Goal: Navigation & Orientation: Find specific page/section

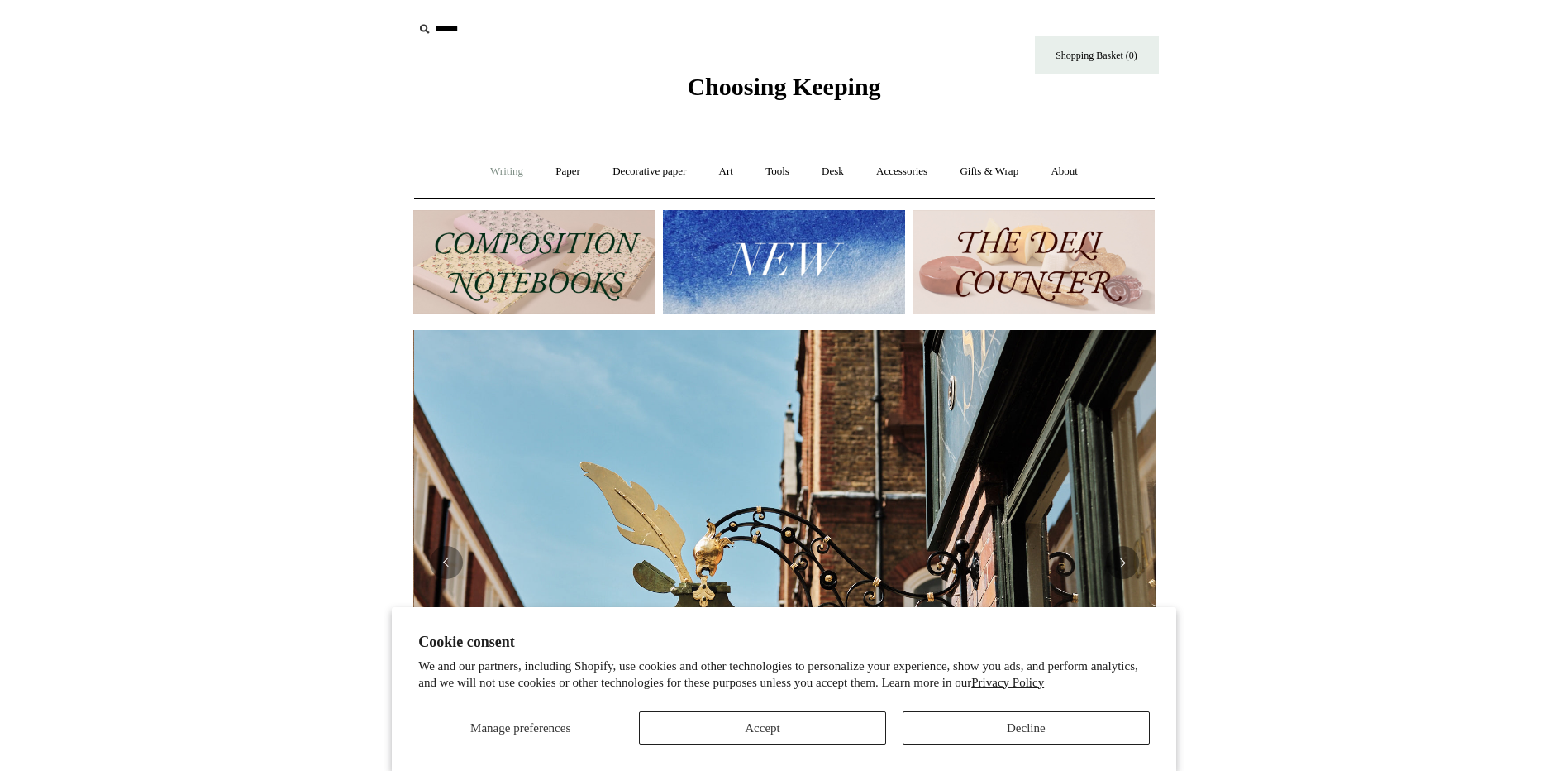
scroll to position [0, 743]
click at [488, 173] on link "Writing +" at bounding box center [507, 171] width 63 height 44
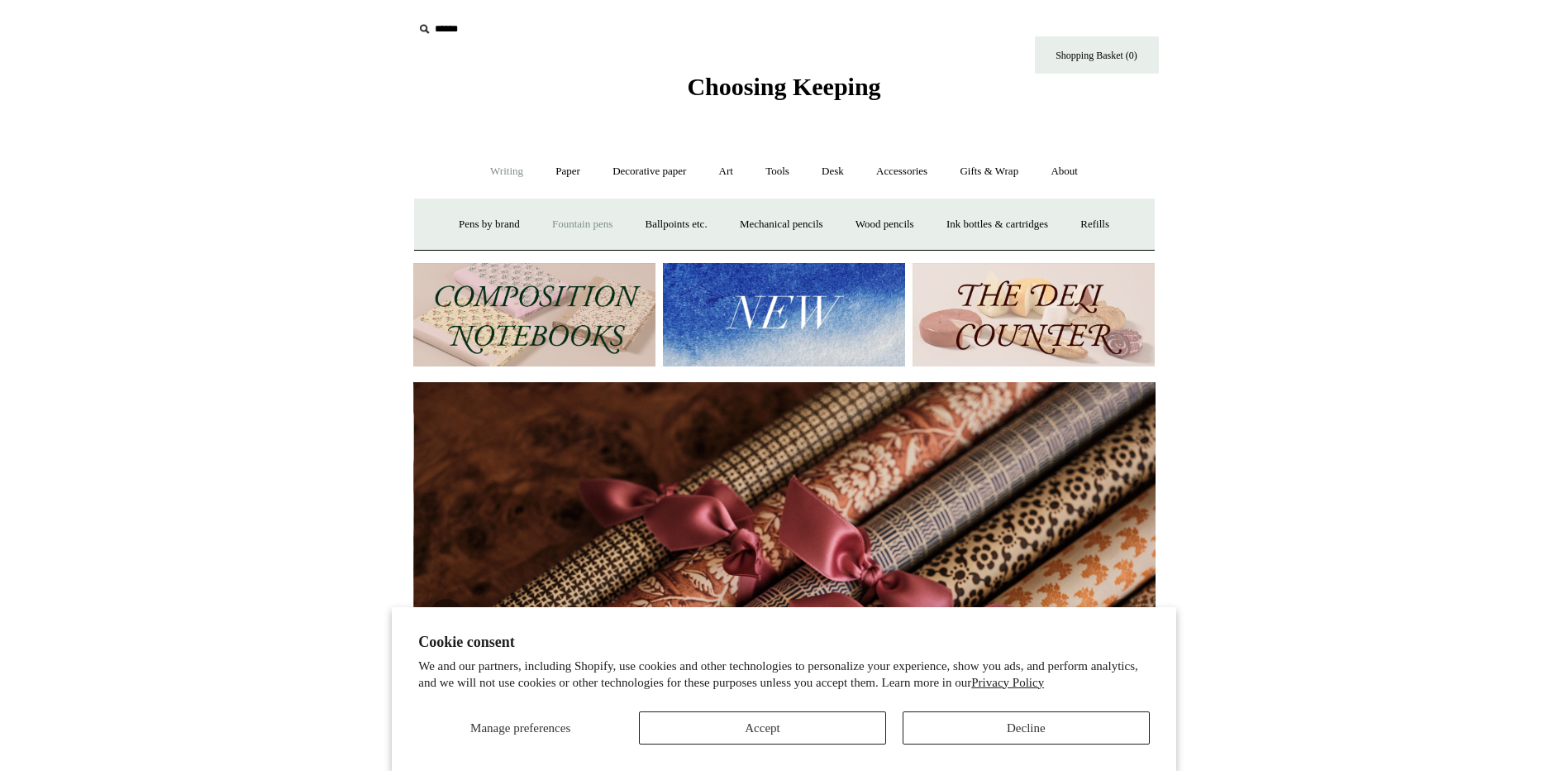
scroll to position [0, 1485]
click at [577, 230] on link "Fountain pens +" at bounding box center [583, 224] width 90 height 44
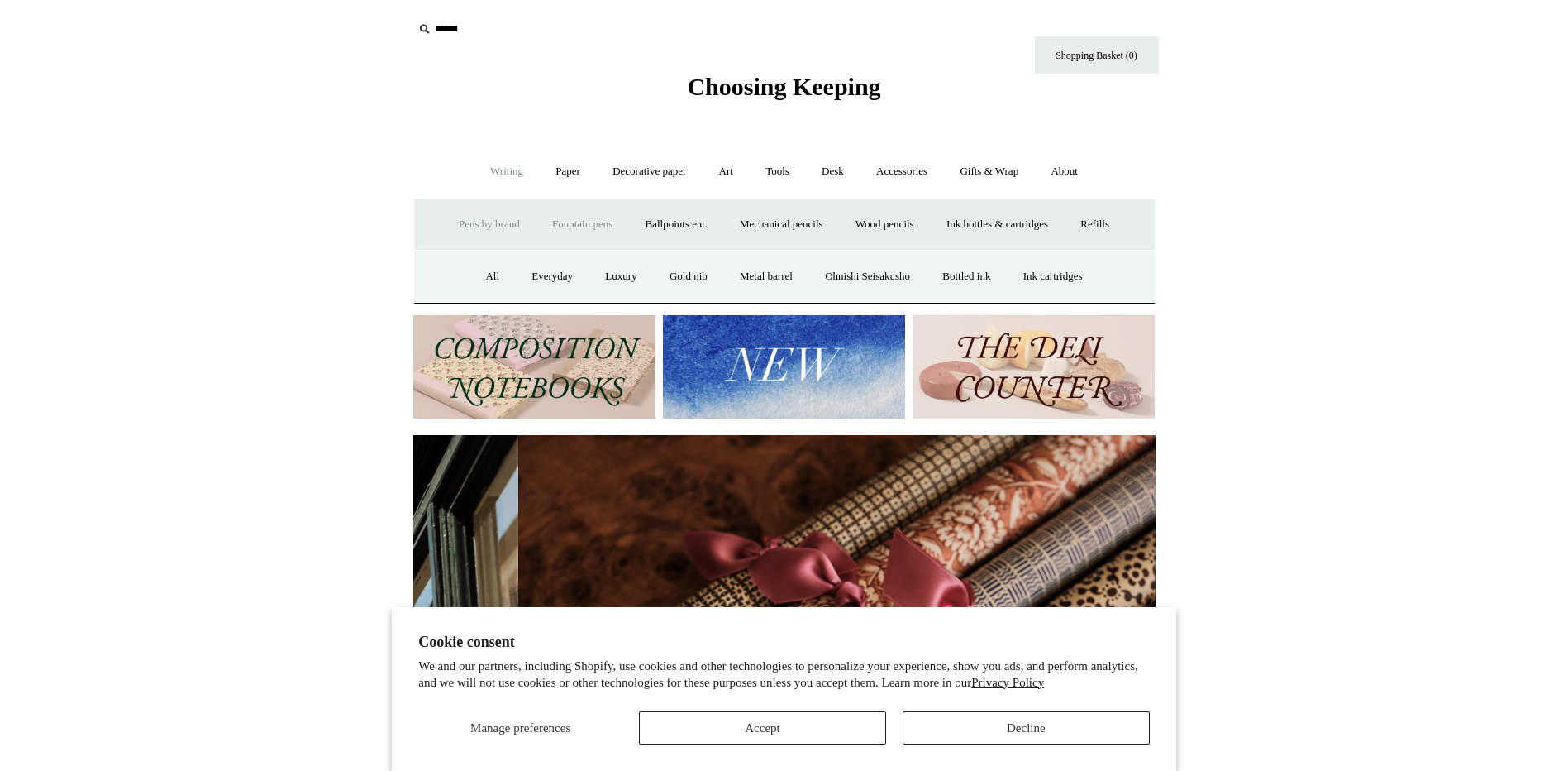
click at [484, 222] on link "Pens by brand +" at bounding box center [489, 224] width 91 height 44
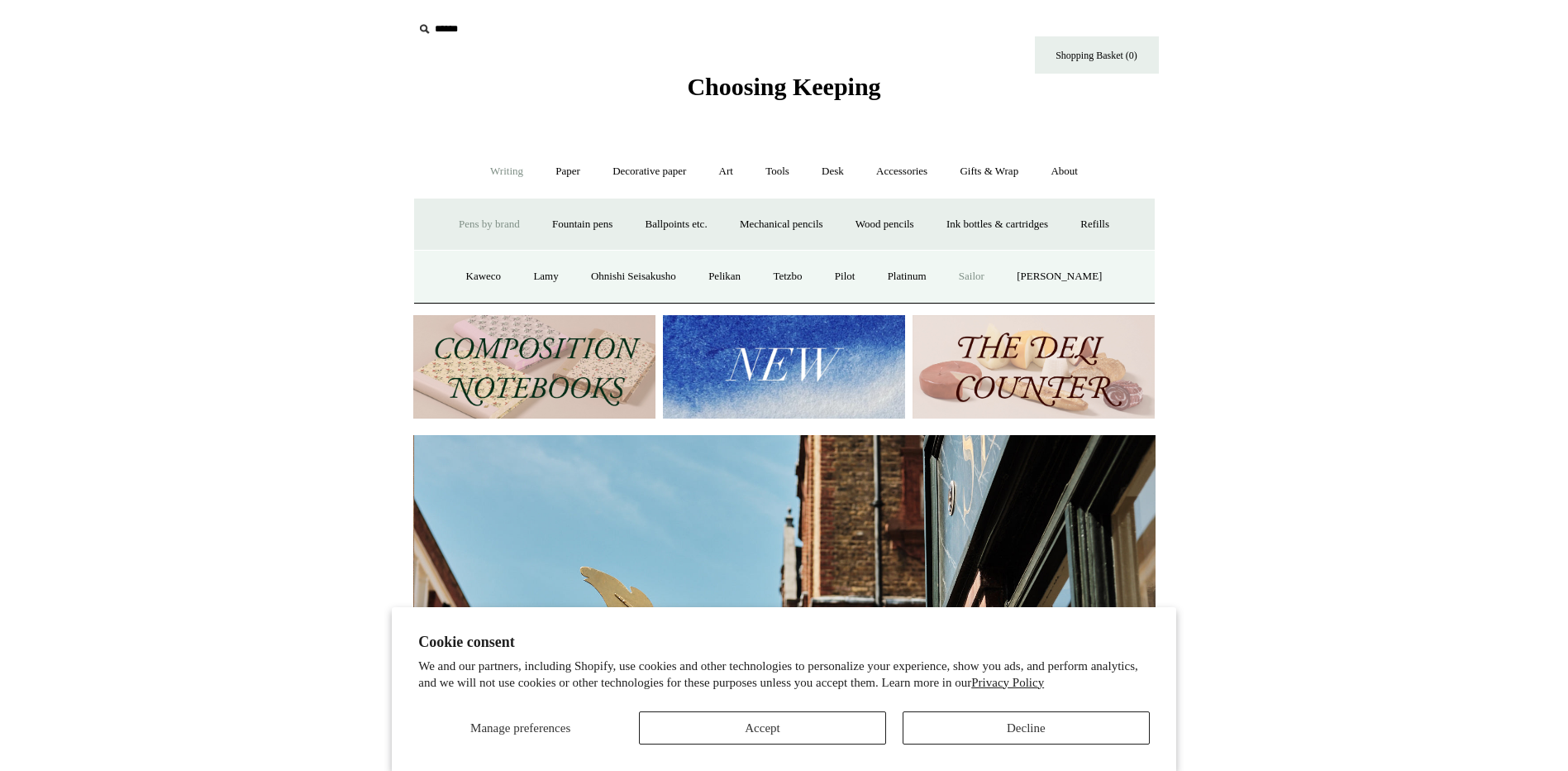
scroll to position [0, 743]
click at [995, 274] on link "Sailor" at bounding box center [972, 276] width 56 height 44
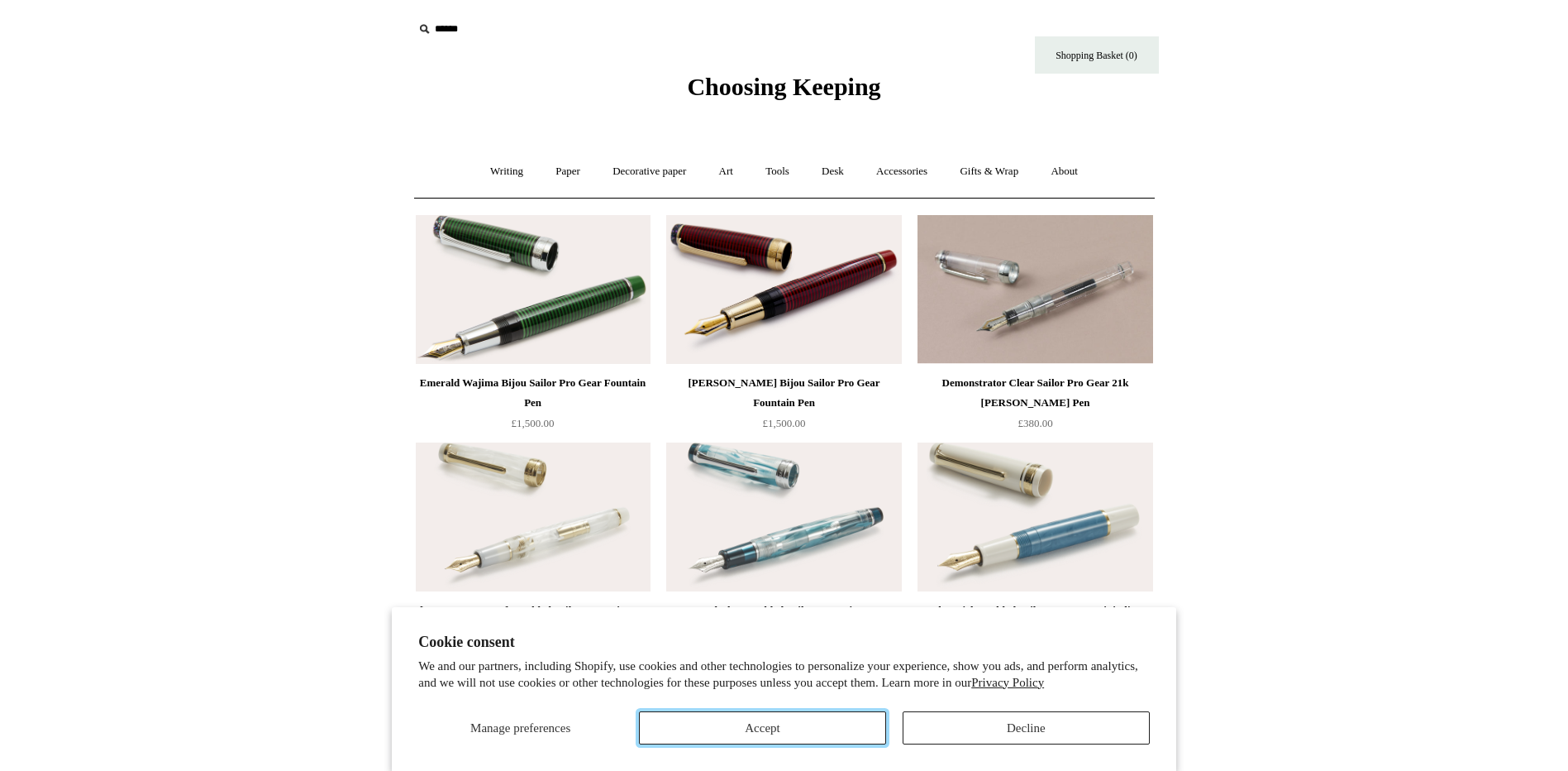
click at [808, 735] on button "Accept" at bounding box center [762, 728] width 247 height 33
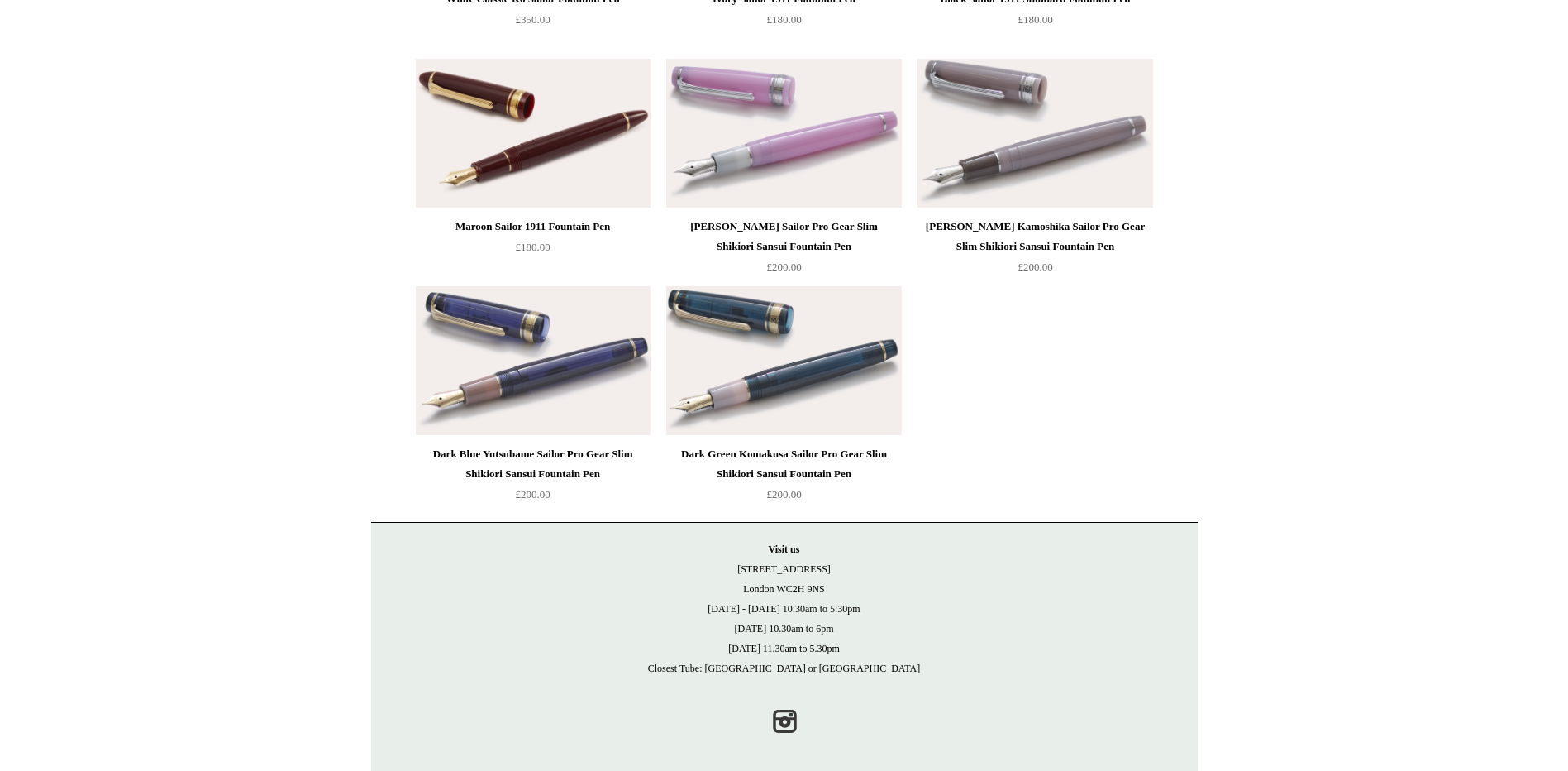
scroll to position [1759, 0]
